Goal: Transaction & Acquisition: Subscribe to service/newsletter

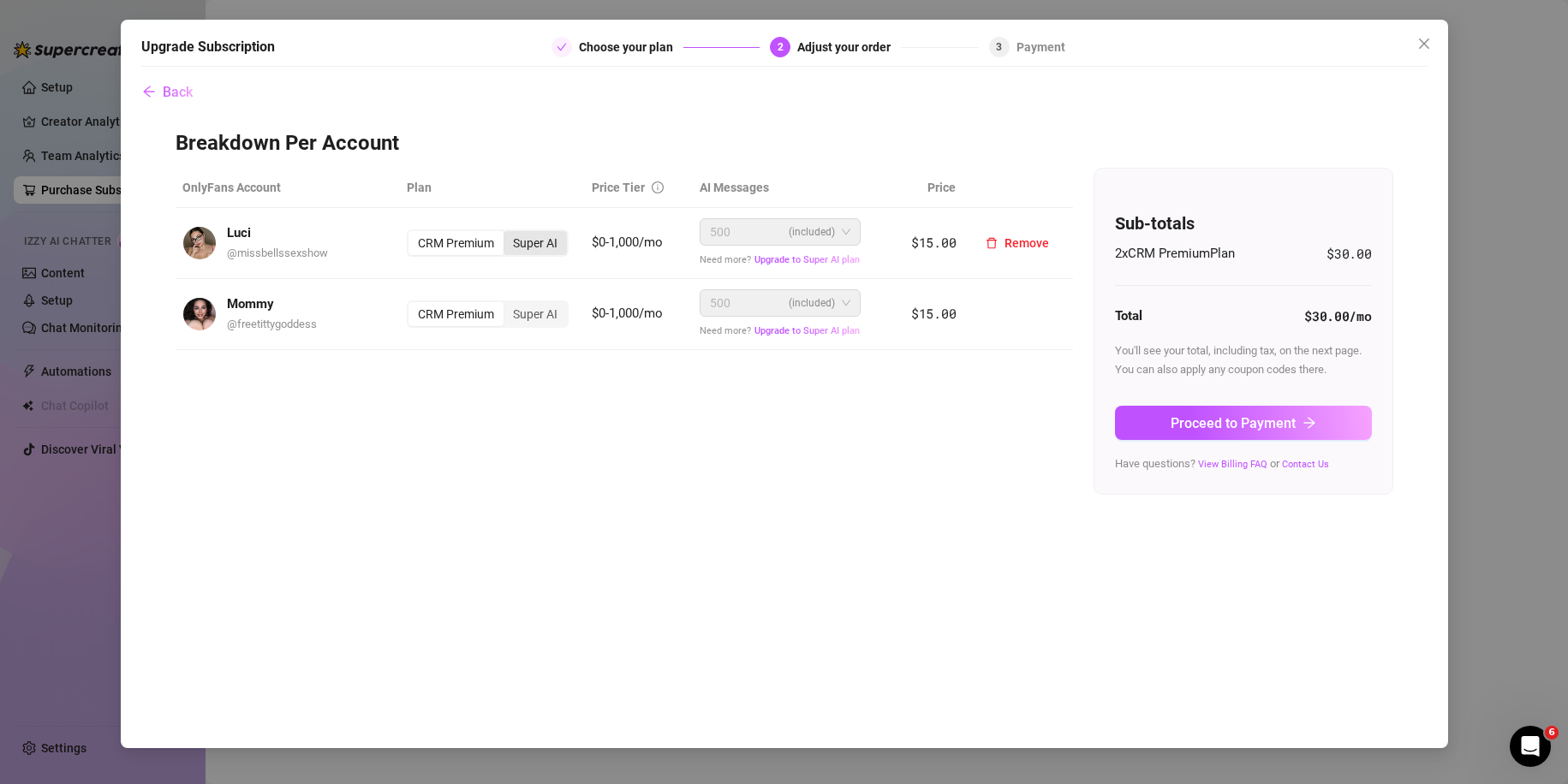
click at [530, 246] on div "Super AI" at bounding box center [535, 243] width 63 height 24
click at [508, 234] on input "Super AI" at bounding box center [508, 234] width 0 height 0
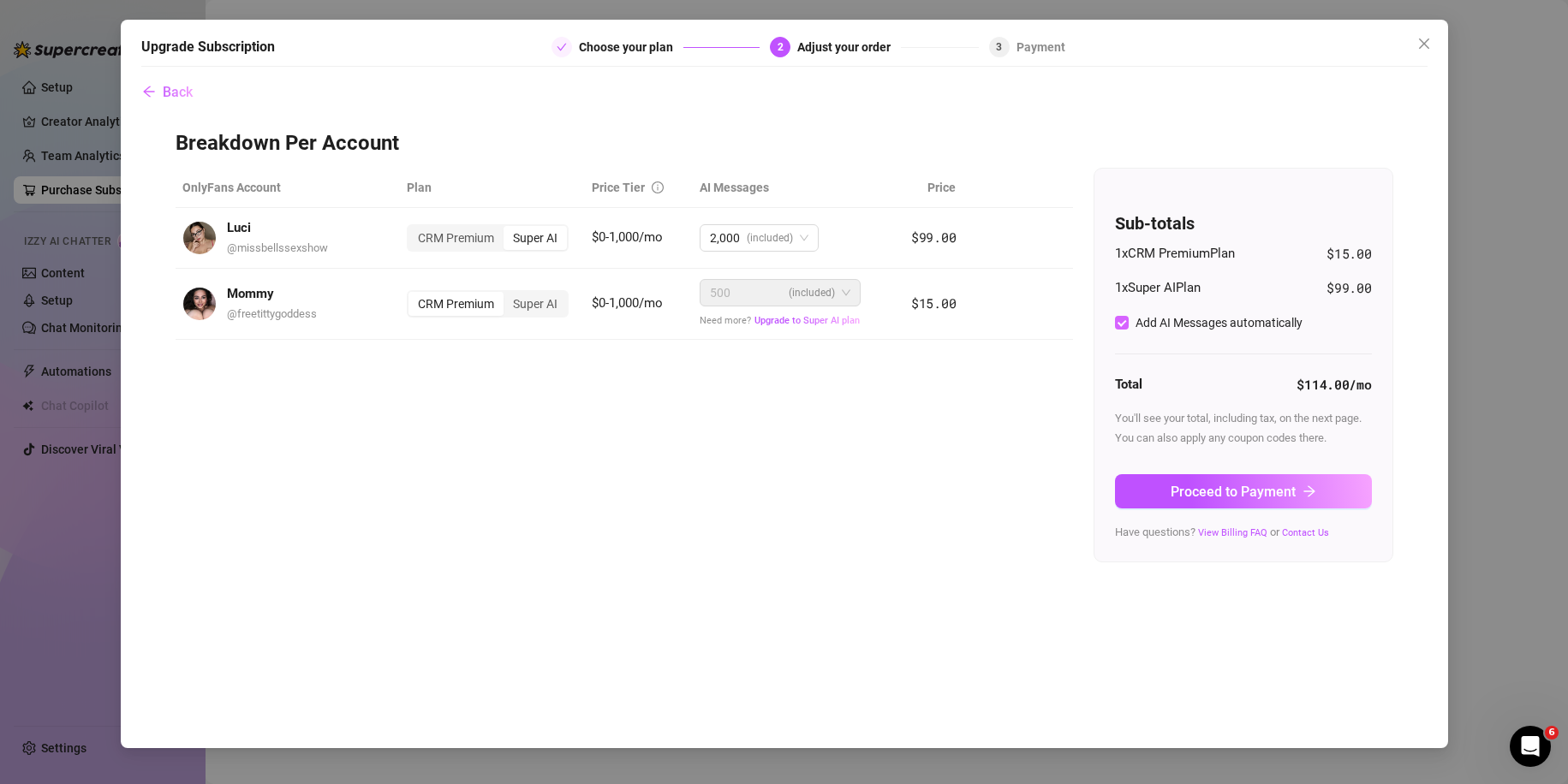
click at [1130, 325] on span "Add AI Messages automatically" at bounding box center [1219, 322] width 181 height 19
click at [1129, 325] on input "Add AI Messages automatically" at bounding box center [1122, 322] width 14 height 14
click at [1129, 325] on span "Add AI Messages automatically" at bounding box center [1219, 322] width 181 height 19
click at [1129, 325] on input "Add AI Messages automatically" at bounding box center [1122, 322] width 14 height 14
checkbox input "true"
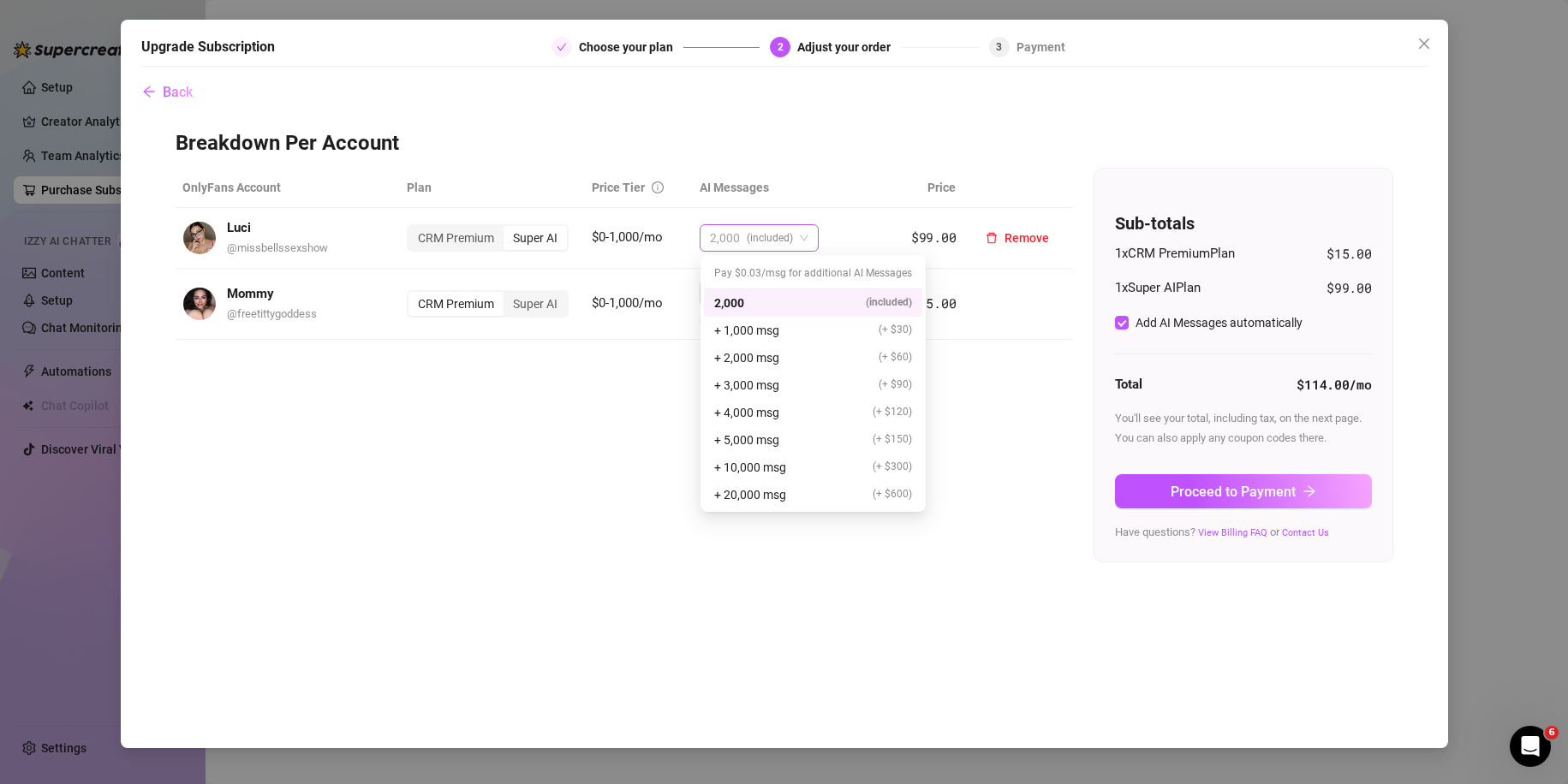
click at [772, 229] on span "(included)" at bounding box center [770, 238] width 46 height 26
click at [754, 358] on span "+ 2,000 msg" at bounding box center [746, 358] width 65 height 19
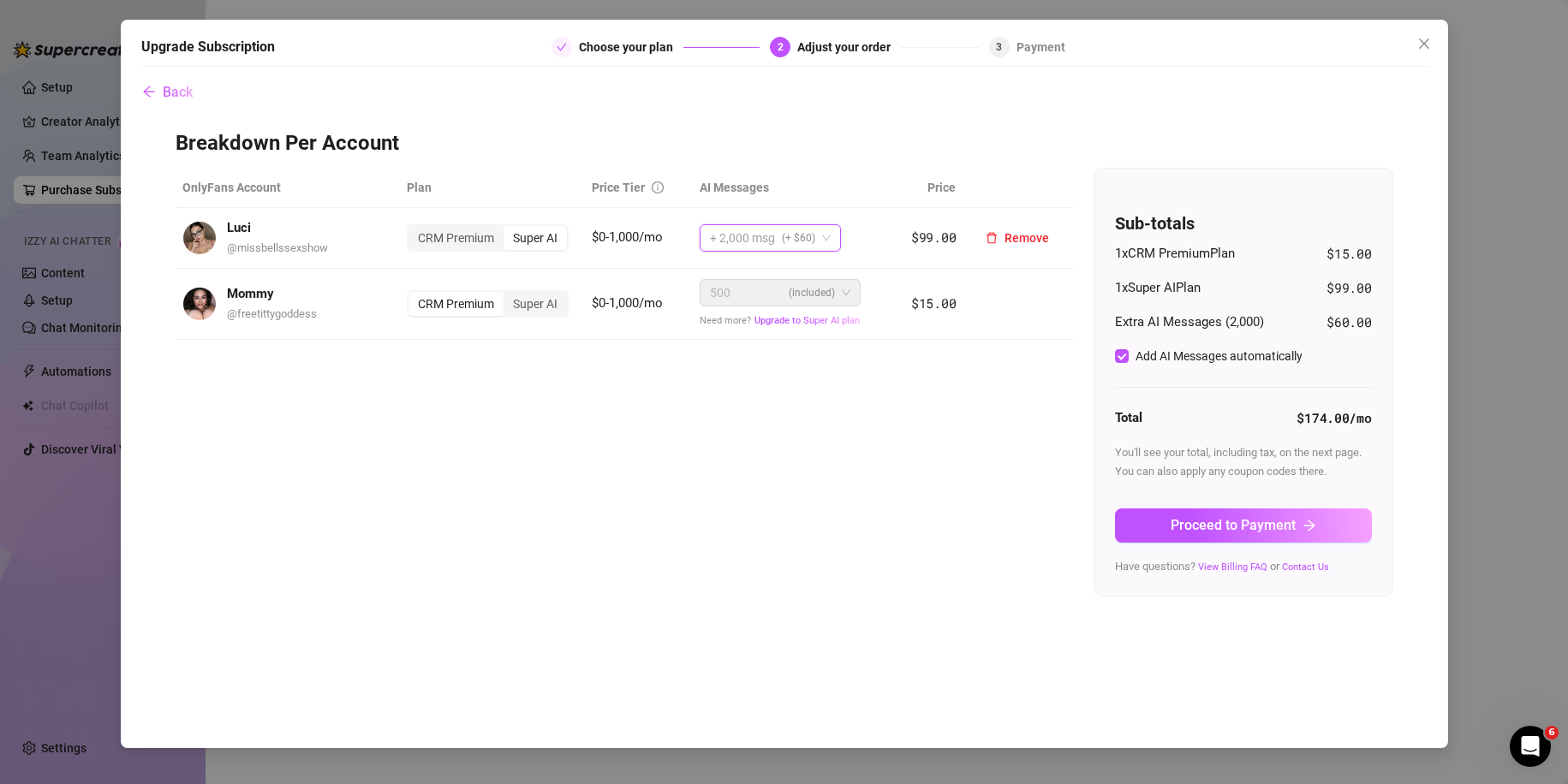
click at [771, 246] on span "+ 2,000 msg" at bounding box center [742, 238] width 65 height 26
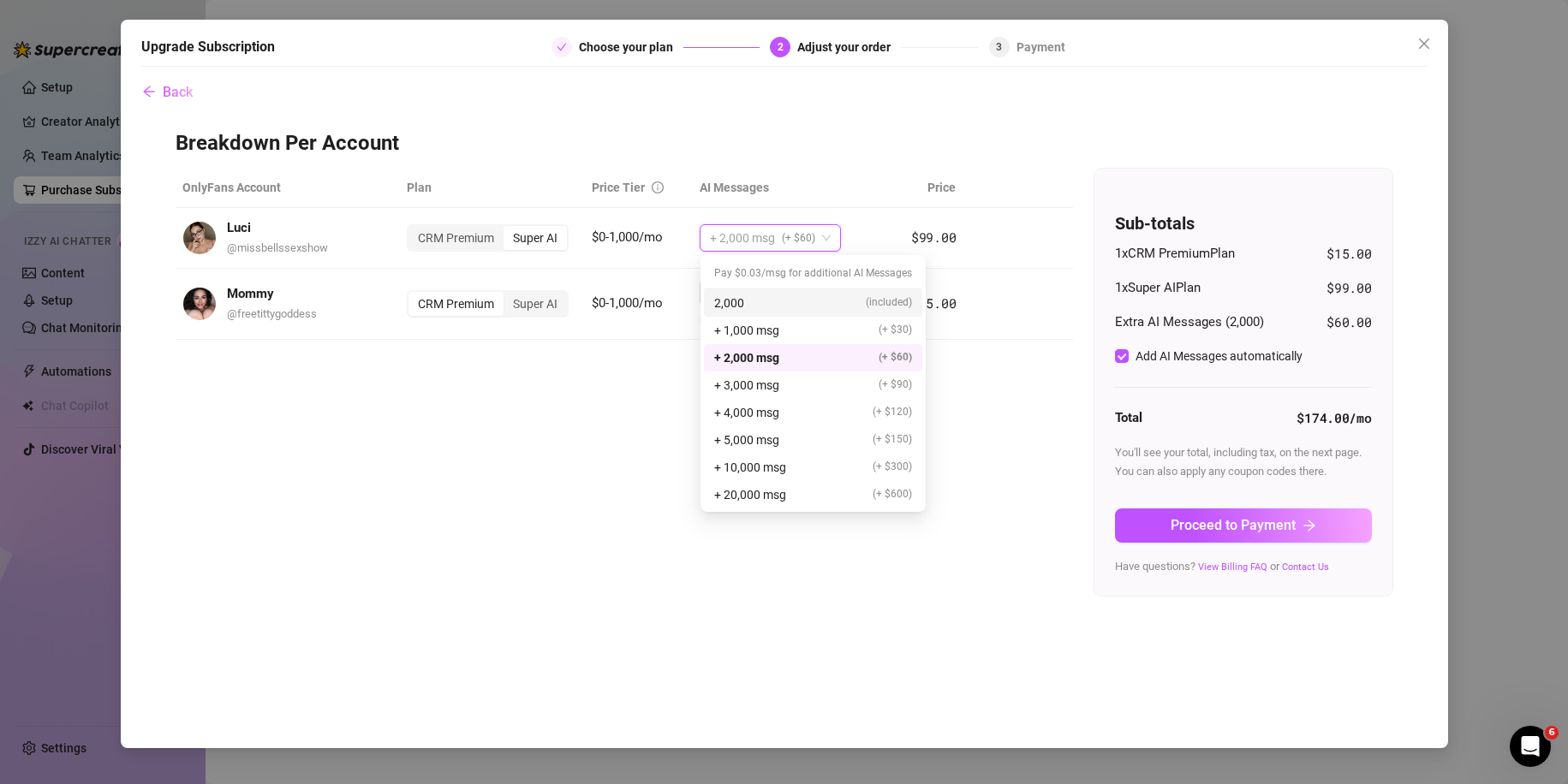
click at [760, 299] on div "2,000 (included)" at bounding box center [812, 303] width 197 height 19
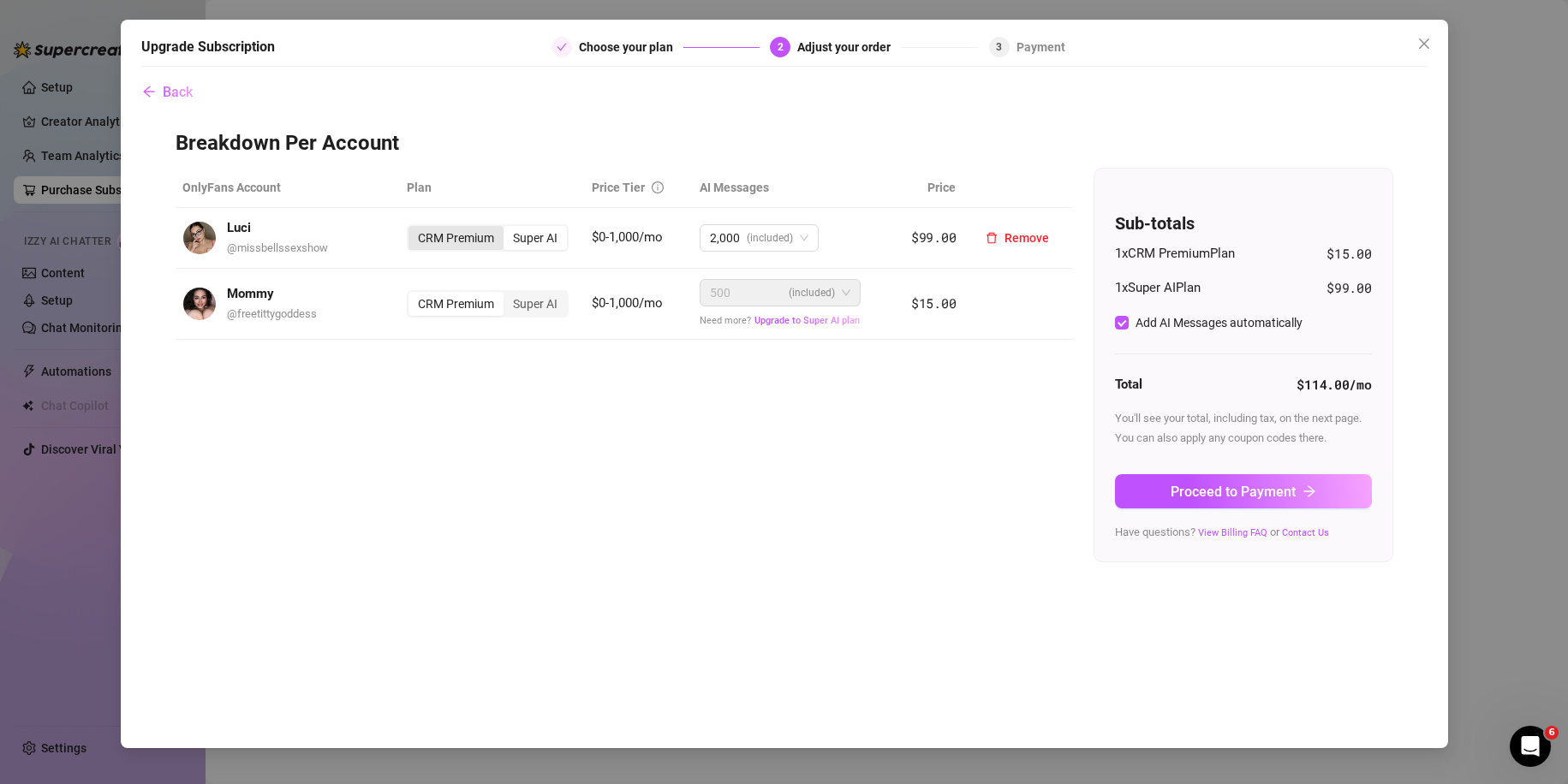
click at [470, 246] on div "CRM Premium" at bounding box center [456, 238] width 95 height 24
click at [413, 229] on input "CRM Premium" at bounding box center [413, 229] width 0 height 0
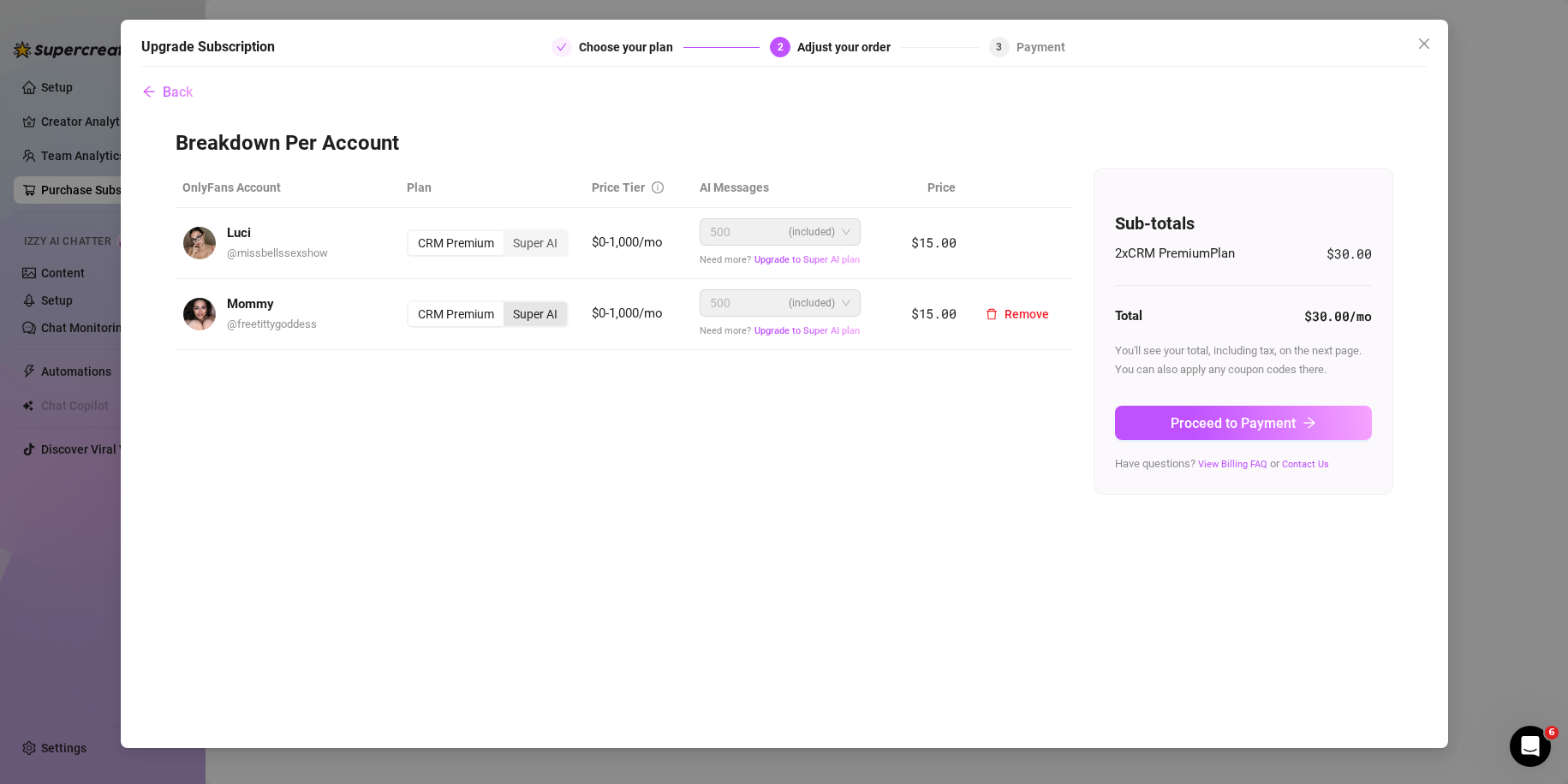
click at [536, 320] on div "Super AI" at bounding box center [535, 315] width 63 height 24
click at [508, 305] on input "Super AI" at bounding box center [508, 305] width 0 height 0
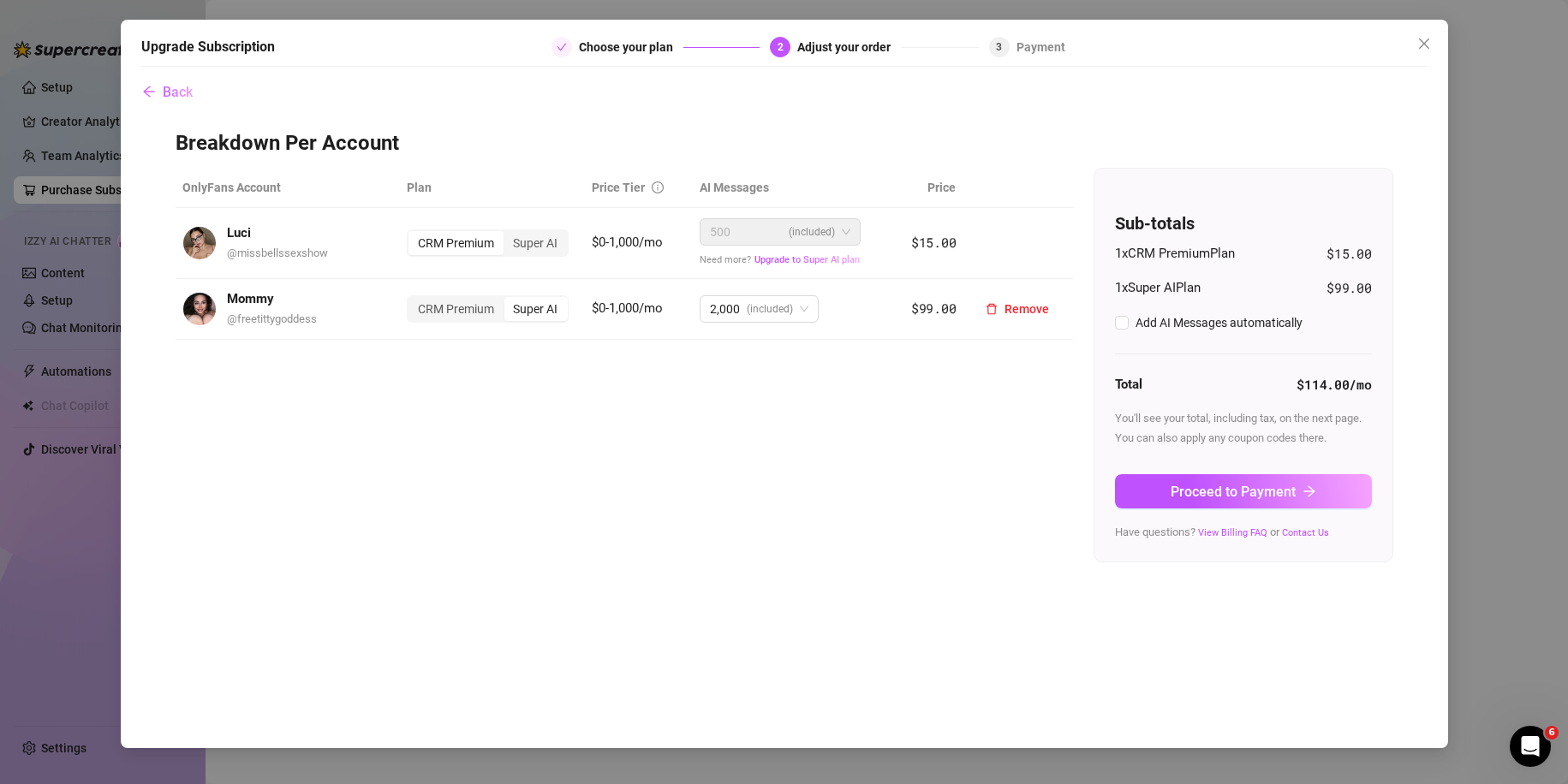
checkbox input "true"
click at [1424, 41] on icon "close" at bounding box center [1425, 43] width 14 height 14
